Goal: Submit feedback/report problem: Leave review/rating

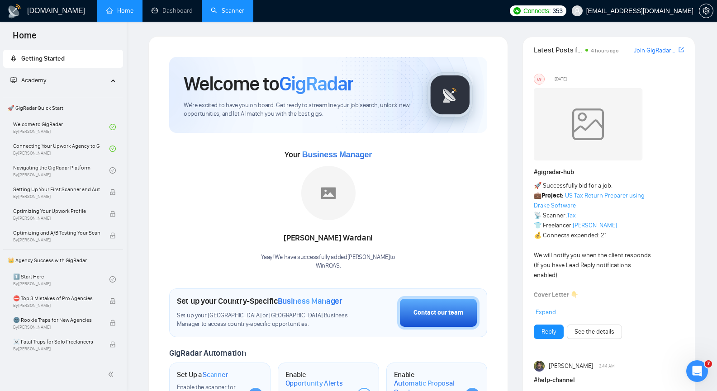
click at [230, 11] on link "Scanner" at bounding box center [227, 11] width 33 height 8
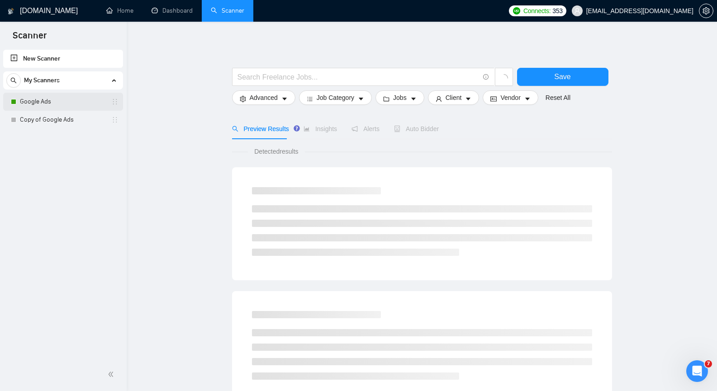
click at [62, 101] on link "Google Ads" at bounding box center [63, 102] width 86 height 18
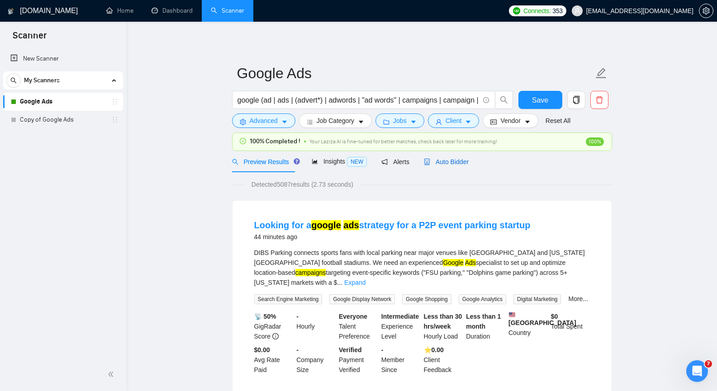
click at [434, 161] on span "Auto Bidder" at bounding box center [446, 161] width 45 height 7
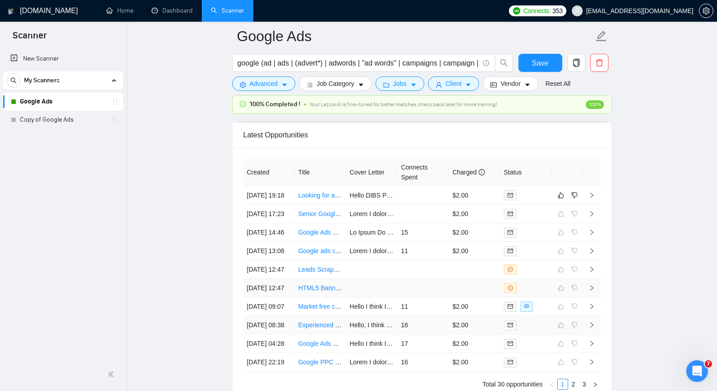
scroll to position [2233, 0]
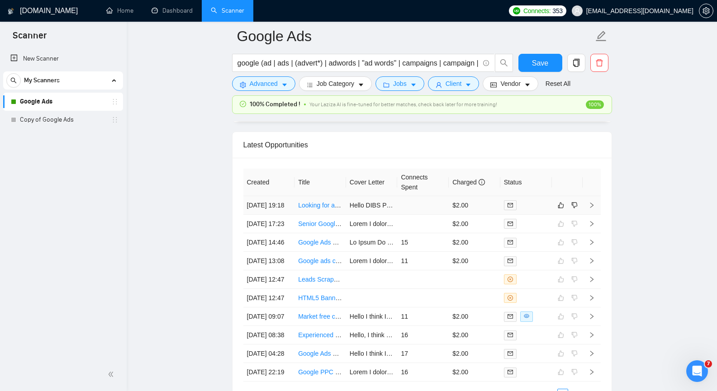
click at [593, 207] on td at bounding box center [592, 205] width 18 height 19
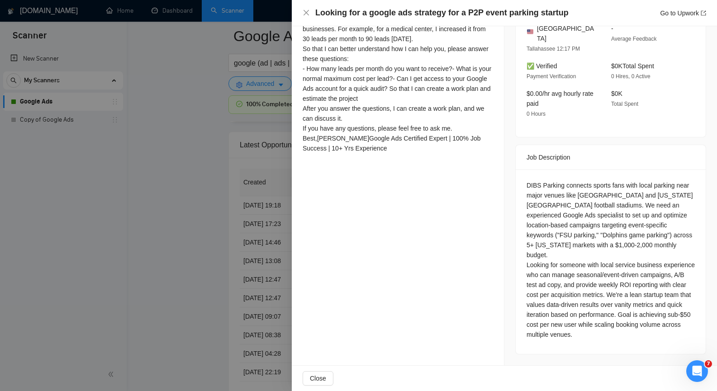
scroll to position [320, 0]
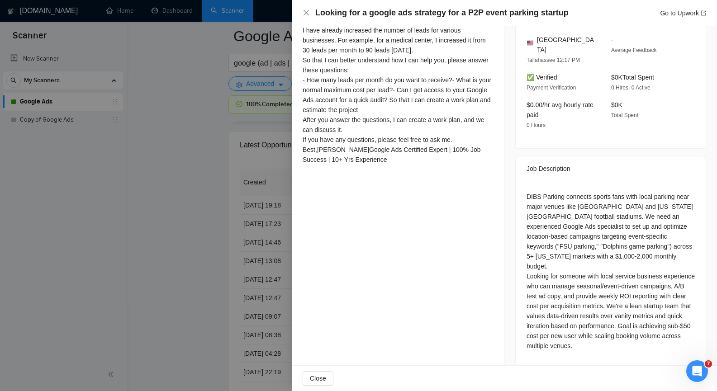
click at [198, 129] on div at bounding box center [358, 195] width 717 height 391
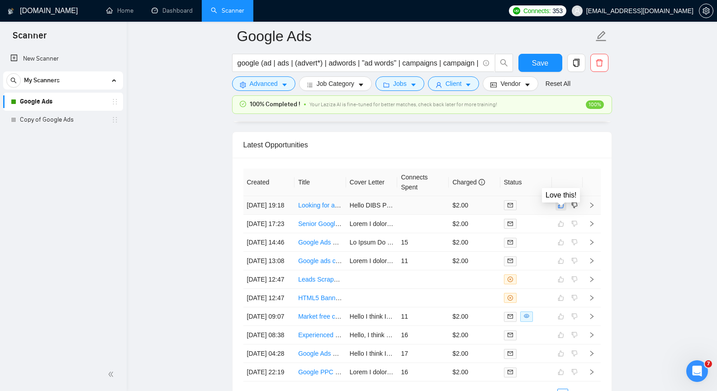
click at [561, 209] on icon "like" at bounding box center [561, 205] width 6 height 7
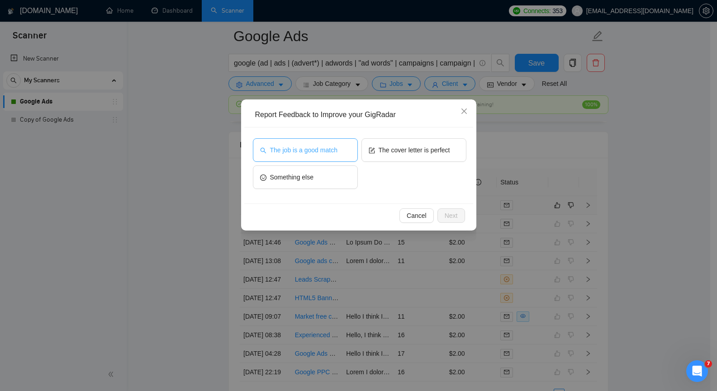
click at [318, 155] on span "The job is a good match" at bounding box center [303, 150] width 67 height 10
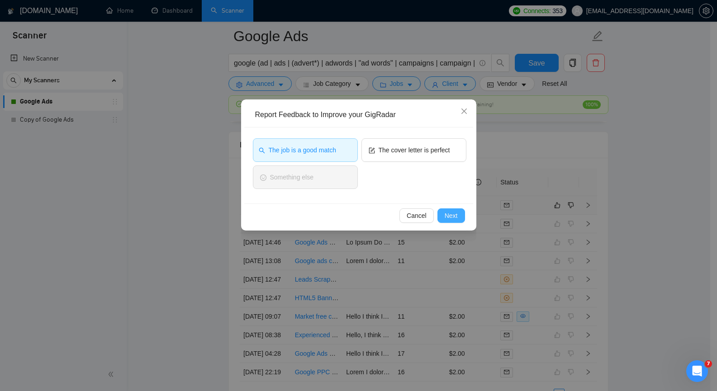
click at [457, 218] on span "Next" at bounding box center [451, 216] width 13 height 10
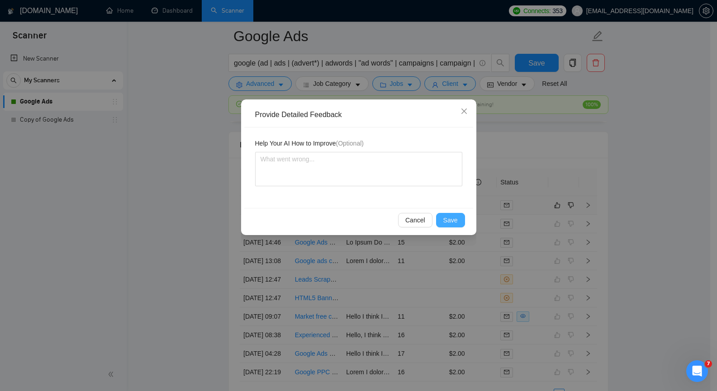
click at [455, 220] on span "Save" at bounding box center [450, 220] width 14 height 10
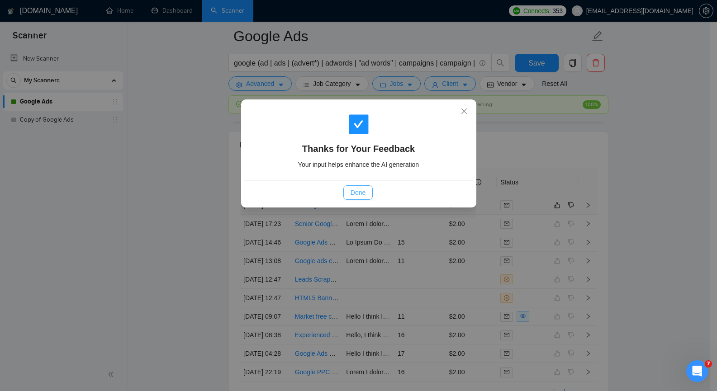
click at [358, 192] on span "Done" at bounding box center [358, 193] width 15 height 10
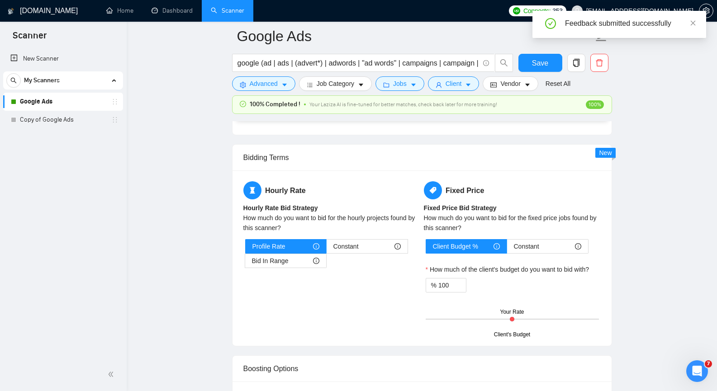
scroll to position [1386, 0]
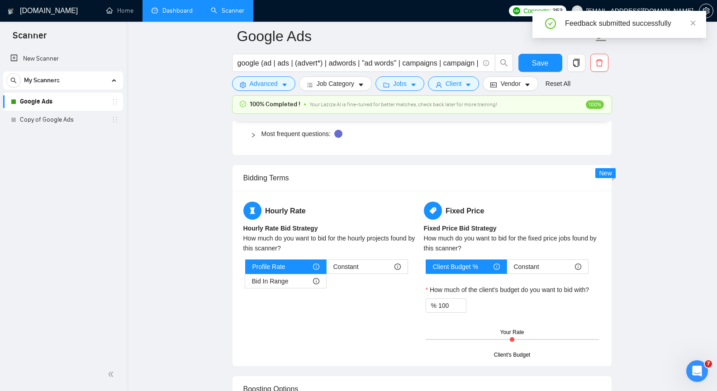
click at [166, 12] on link "Dashboard" at bounding box center [172, 11] width 41 height 8
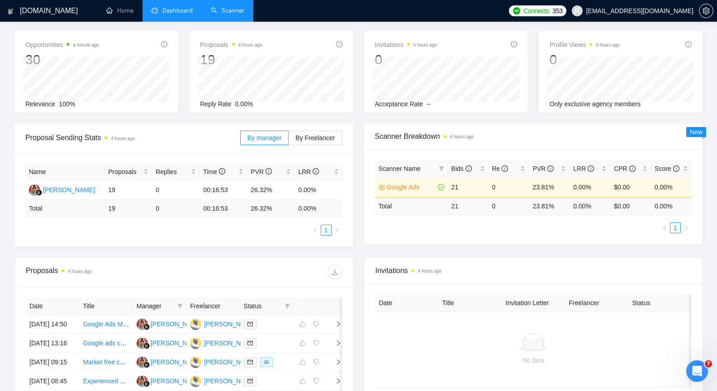
scroll to position [136, 0]
